Goal: Information Seeking & Learning: Learn about a topic

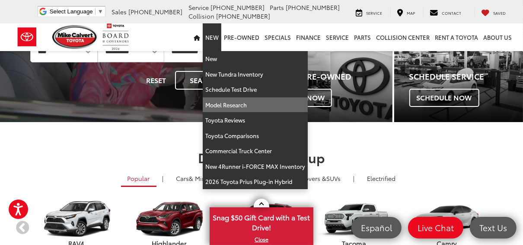
scroll to position [115, 0]
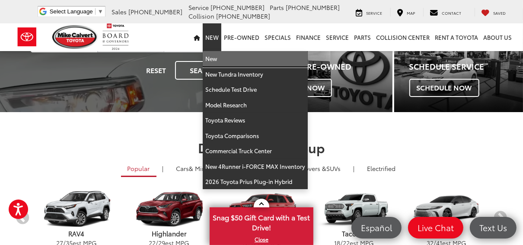
click at [217, 58] on link "New" at bounding box center [255, 59] width 105 height 16
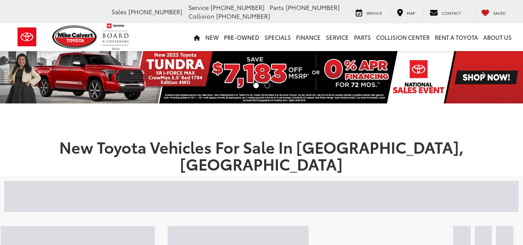
scroll to position [173, 0]
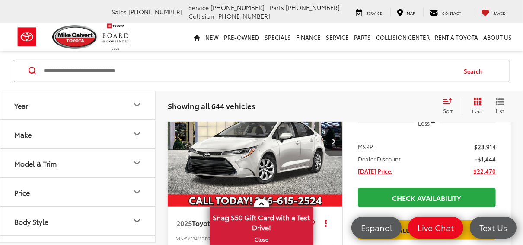
click at [138, 160] on icon "Model & Trim" at bounding box center [137, 163] width 10 height 10
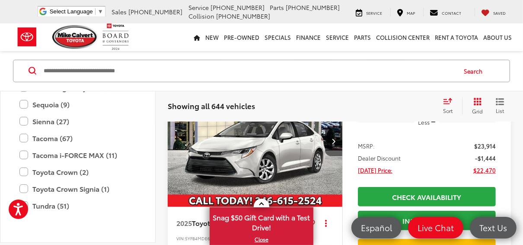
scroll to position [513, 0]
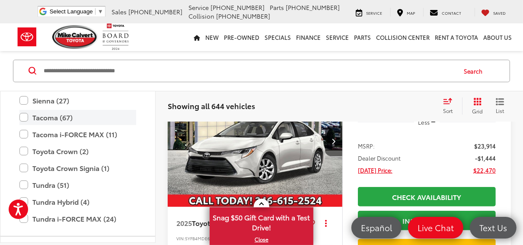
click at [25, 114] on label "Tacoma (67)" at bounding box center [77, 117] width 117 height 15
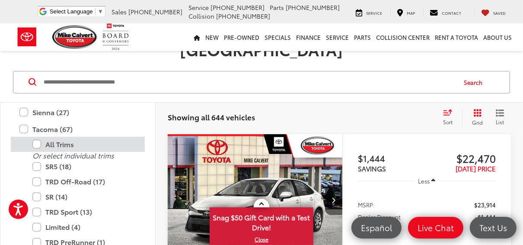
scroll to position [108, 0]
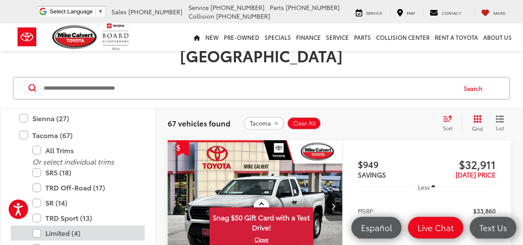
click at [36, 225] on label "Limited (4)" at bounding box center [84, 232] width 104 height 15
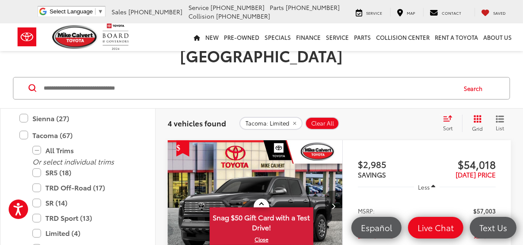
scroll to position [166, 0]
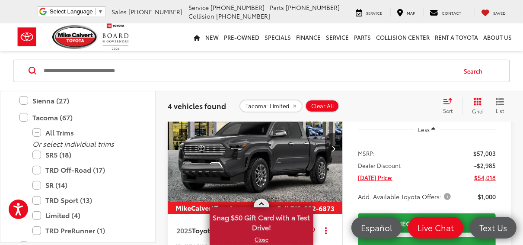
click at [263, 205] on span at bounding box center [261, 204] width 5 height 5
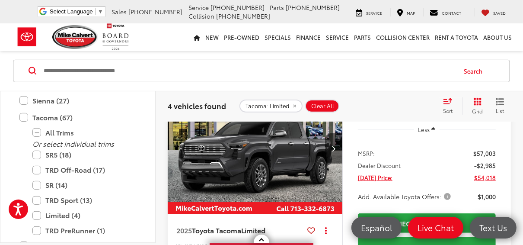
scroll to position [108, 0]
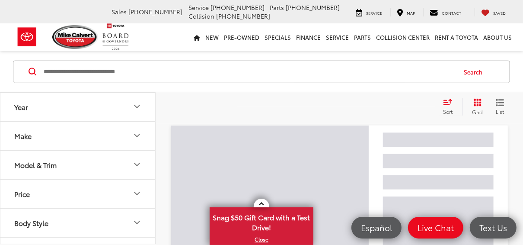
scroll to position [108, 0]
